Goal: Task Accomplishment & Management: Use online tool/utility

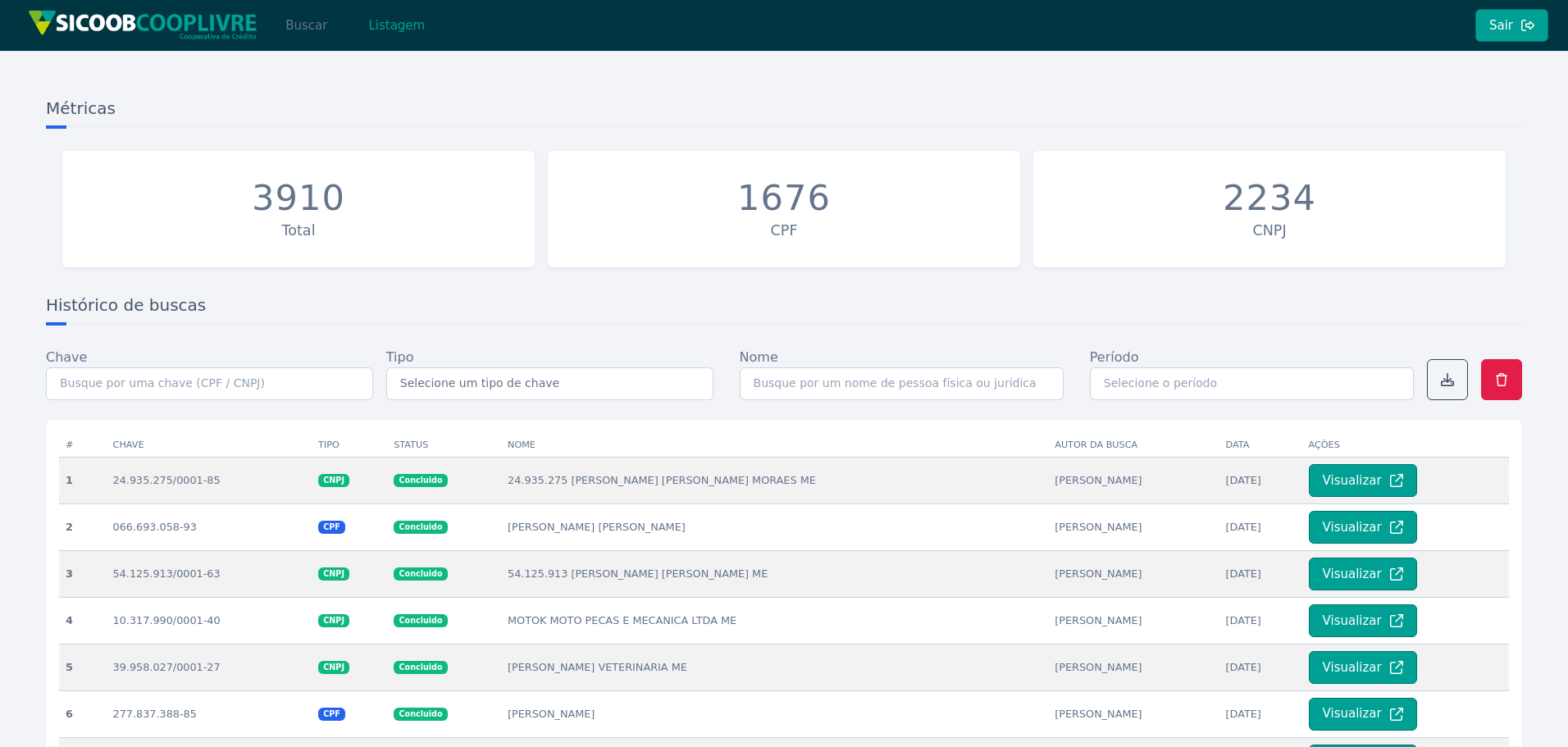
click at [304, 26] on button "Buscar" at bounding box center [306, 25] width 70 height 33
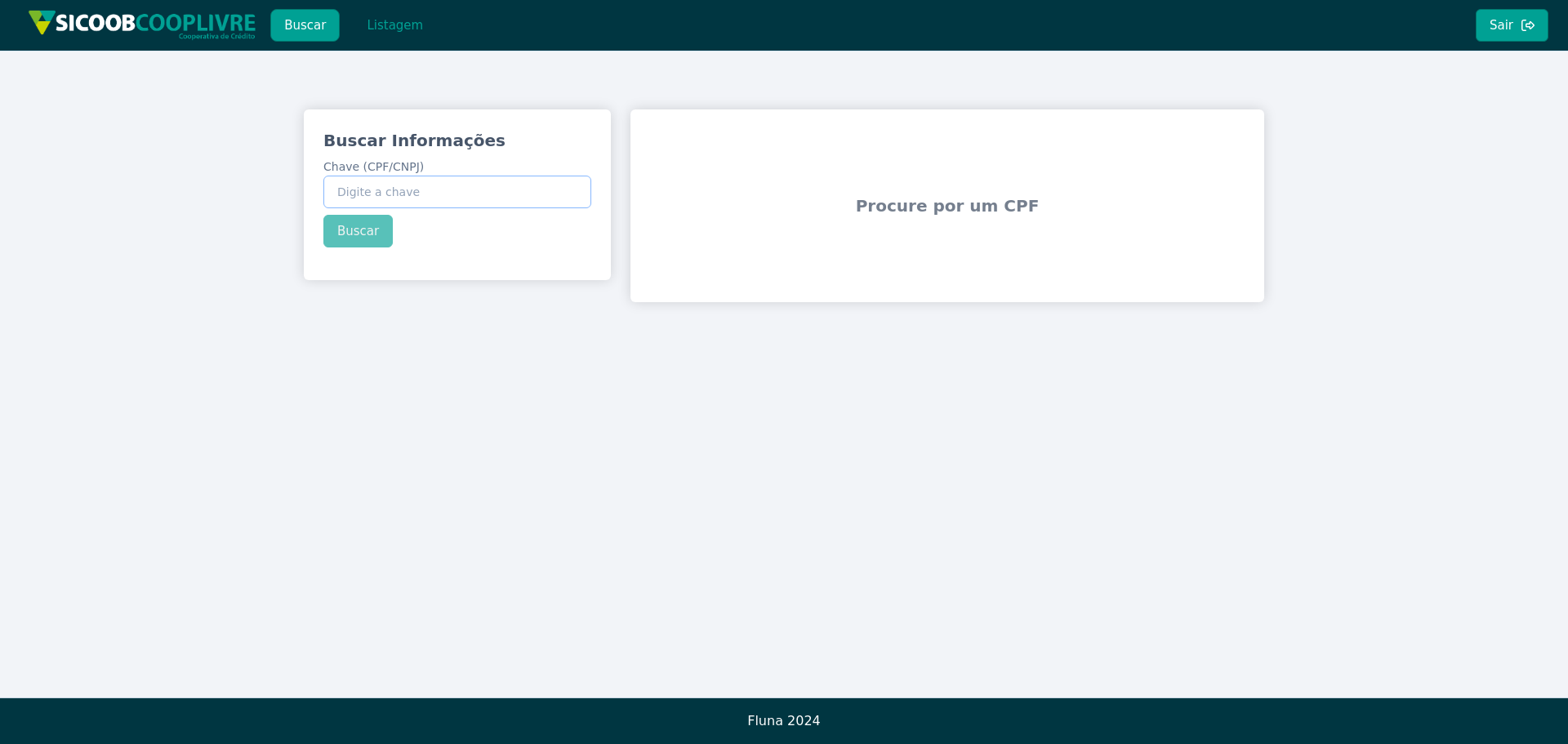
click at [418, 188] on input "Chave (CPF/CNPJ)" at bounding box center [457, 191] width 267 height 33
paste input "471.385.618-57"
type input "471.385.618-57"
click at [375, 228] on div "Buscar Informações Chave (CPF/CNPJ) 471.385.618-57 Buscar" at bounding box center [457, 189] width 307 height 158
click at [373, 230] on button "Buscar" at bounding box center [358, 231] width 69 height 33
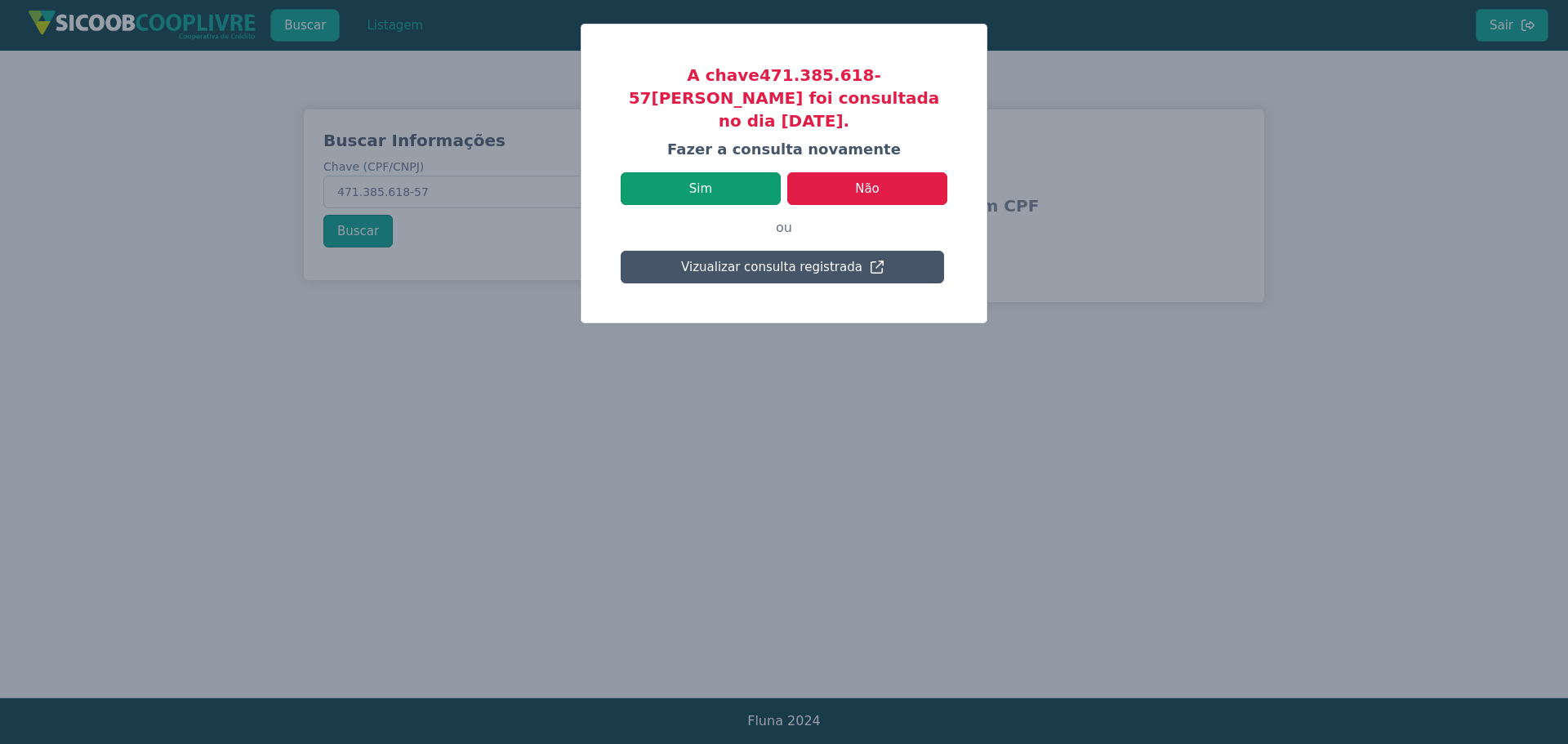
click at [670, 173] on button "Sim" at bounding box center [700, 189] width 160 height 33
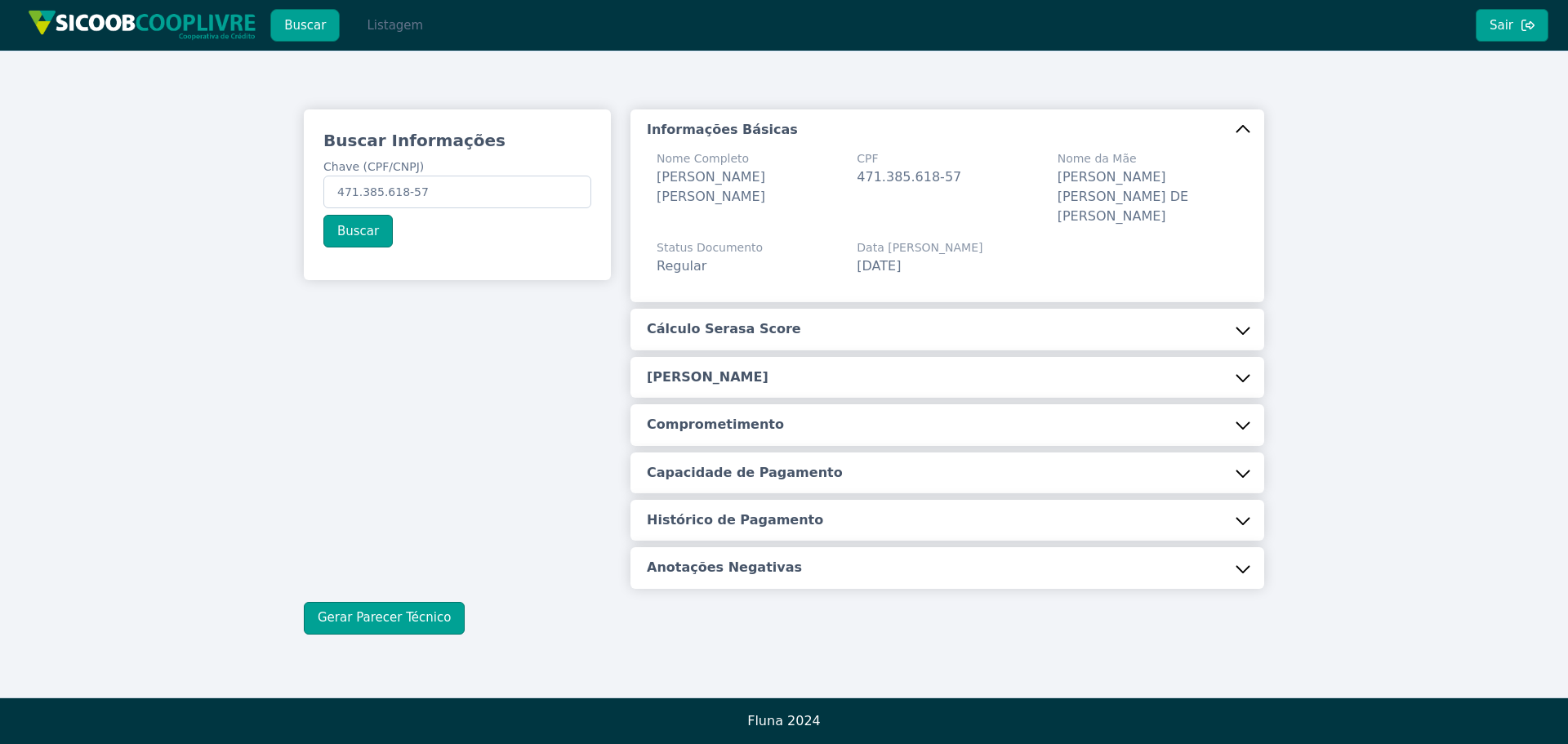
click at [381, 36] on button "Listagem" at bounding box center [395, 25] width 84 height 33
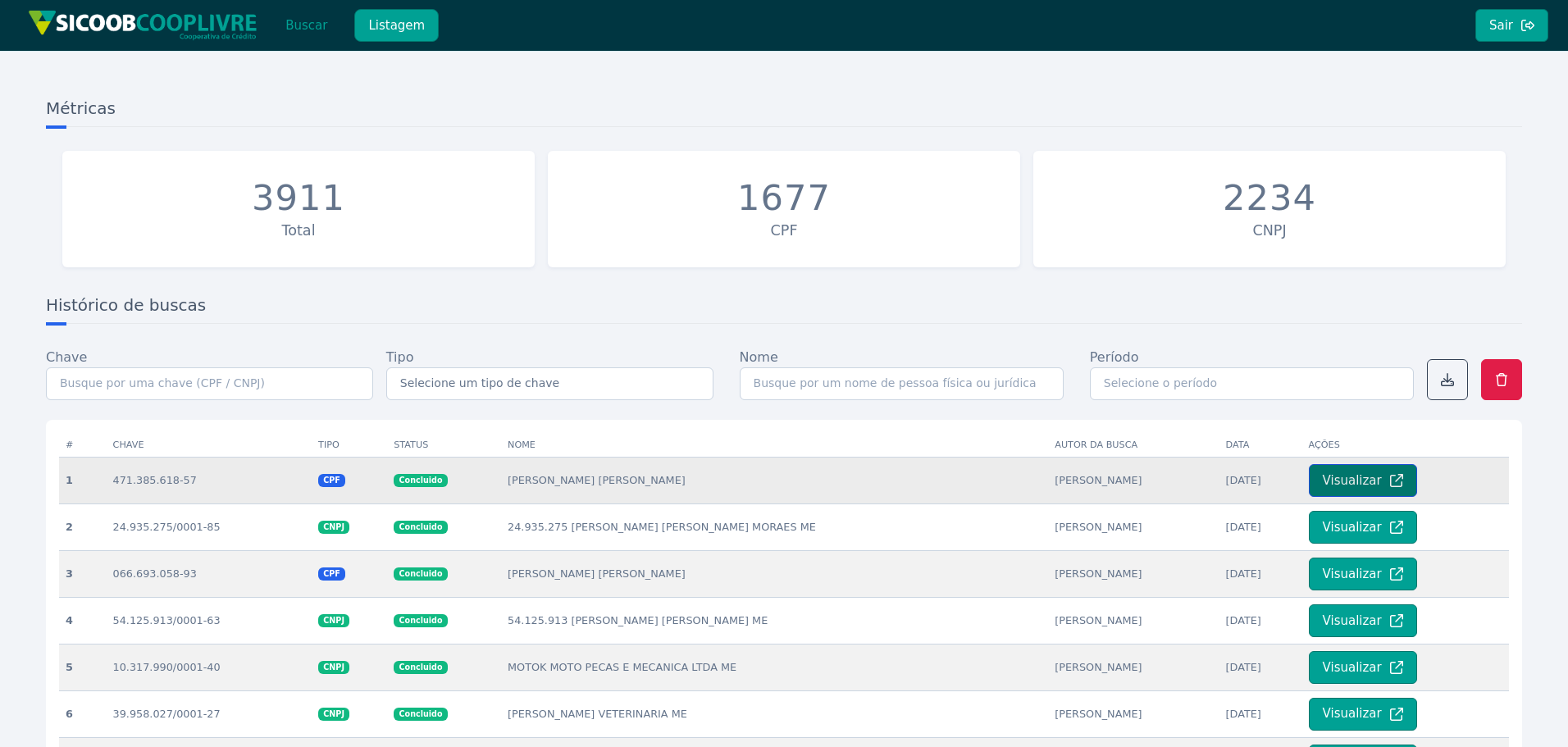
click at [1322, 491] on button "Visualizar" at bounding box center [1363, 480] width 108 height 33
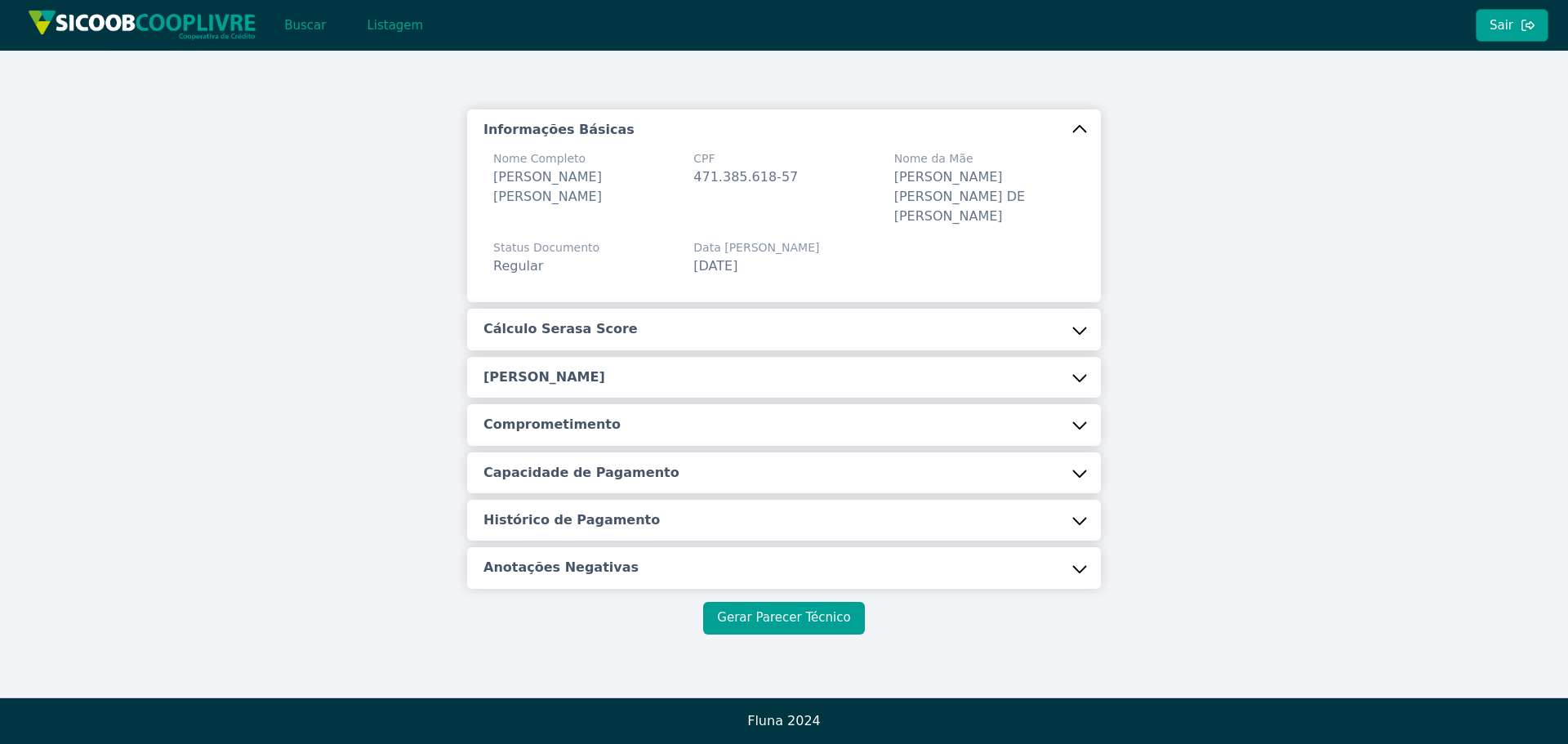
click at [749, 601] on button "Gerar Parecer Técnico" at bounding box center [783, 617] width 160 height 33
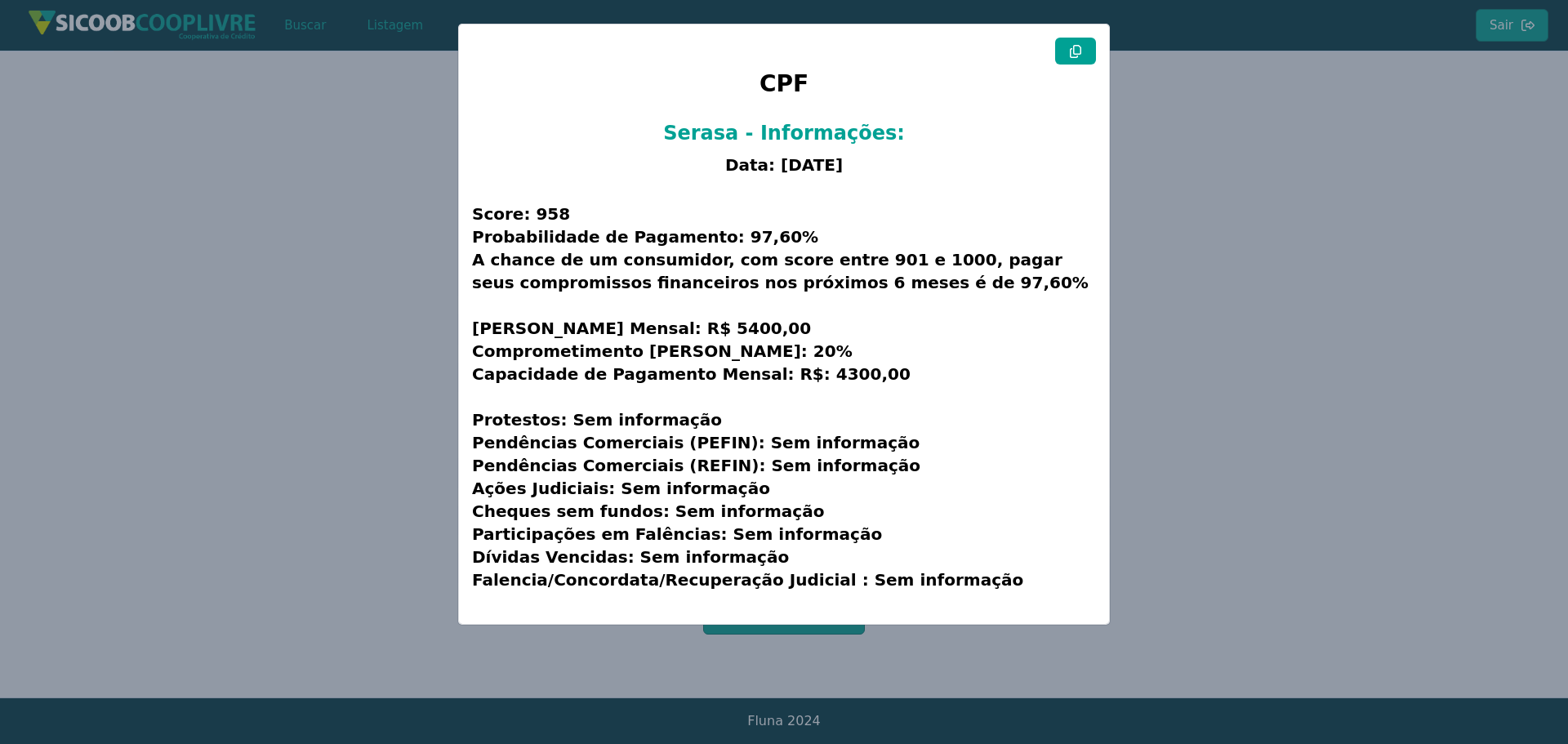
click at [1064, 50] on button at bounding box center [1075, 51] width 41 height 27
click at [798, 702] on modal-container "CPF Serasa - Informações: Data: [DATE] Score: 958 Probabilidade de Pagamento: 9…" at bounding box center [784, 372] width 1568 height 744
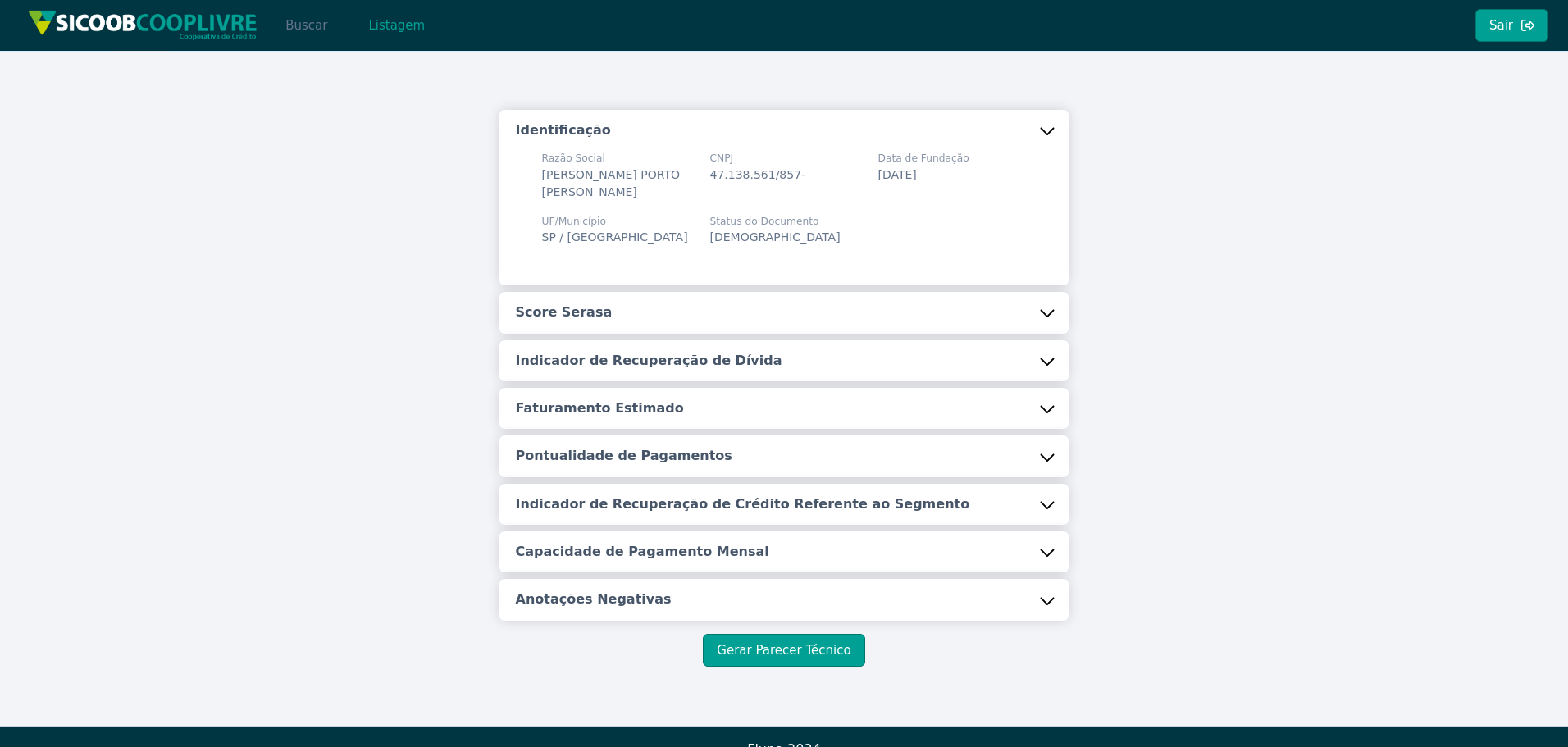
click at [294, 27] on button "Buscar" at bounding box center [306, 25] width 70 height 33
